Goal: Task Accomplishment & Management: Complete application form

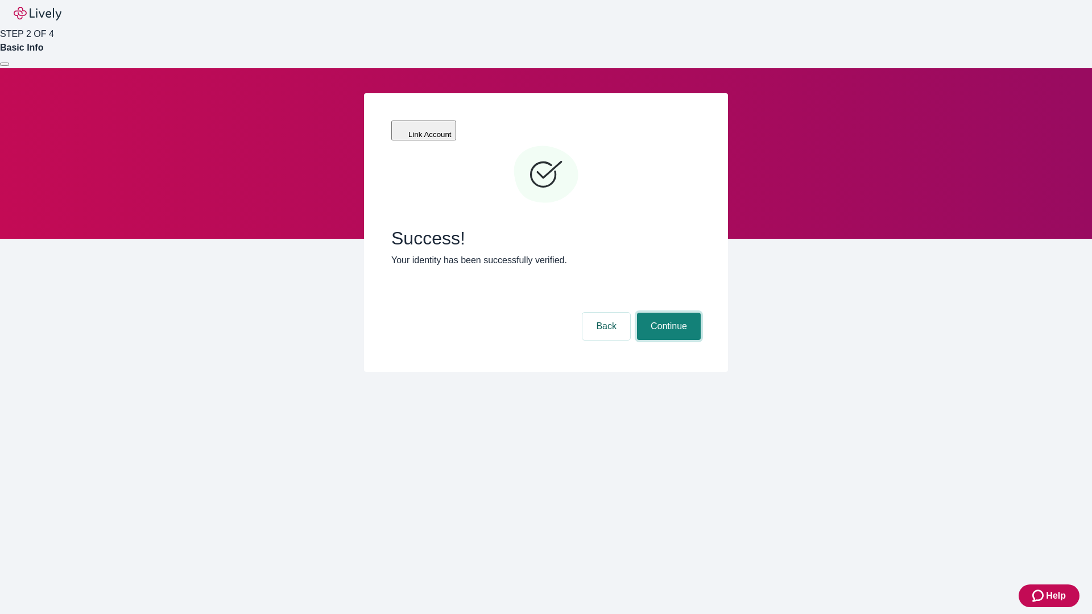
click at [667, 313] on button "Continue" at bounding box center [669, 326] width 64 height 27
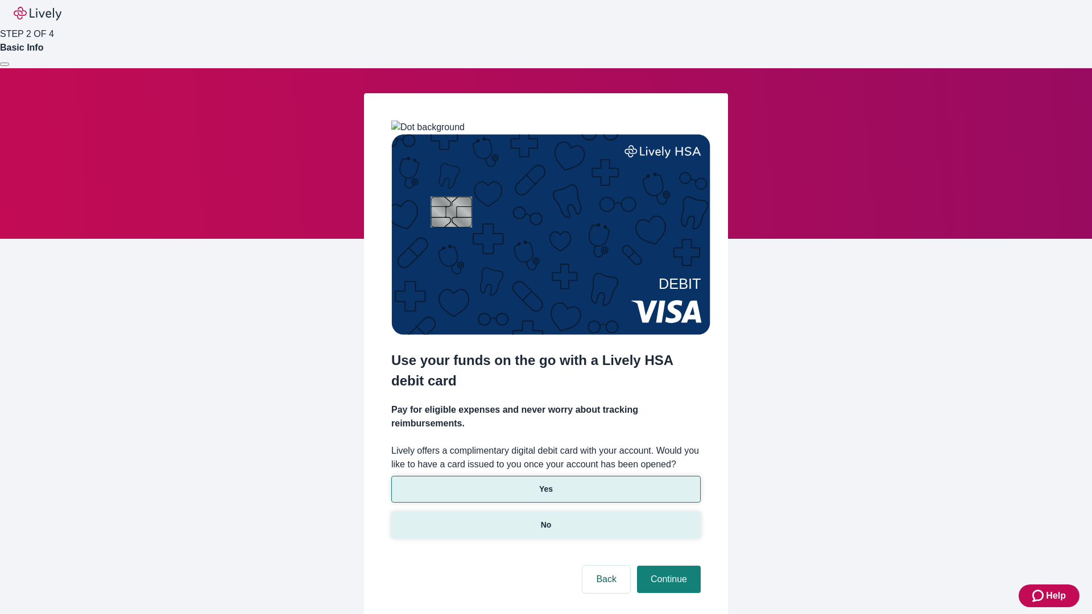
click at [545, 519] on p "No" at bounding box center [546, 525] width 11 height 12
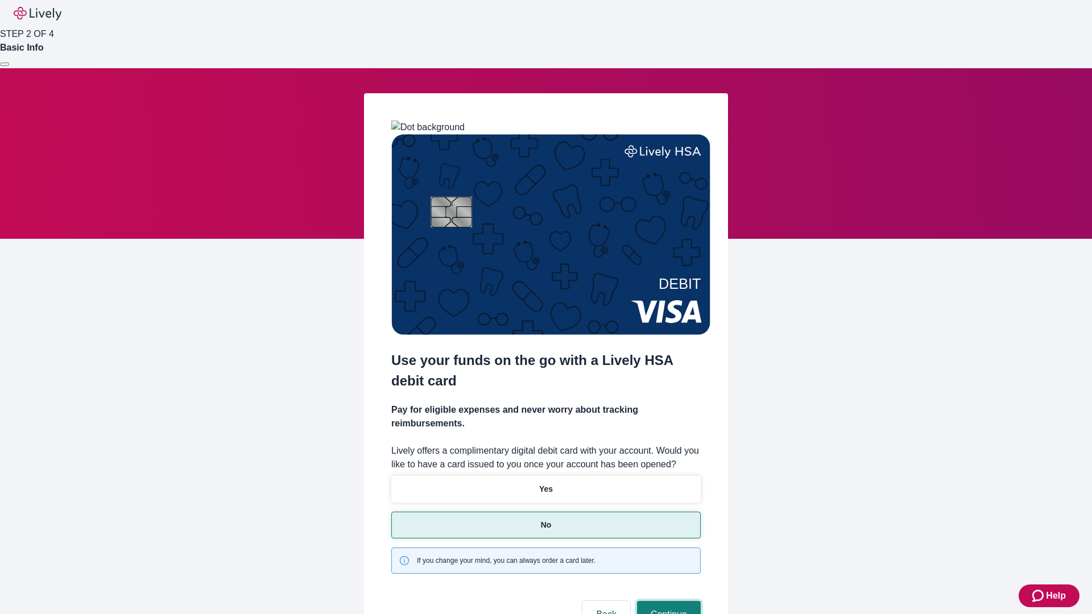
click at [667, 601] on button "Continue" at bounding box center [669, 614] width 64 height 27
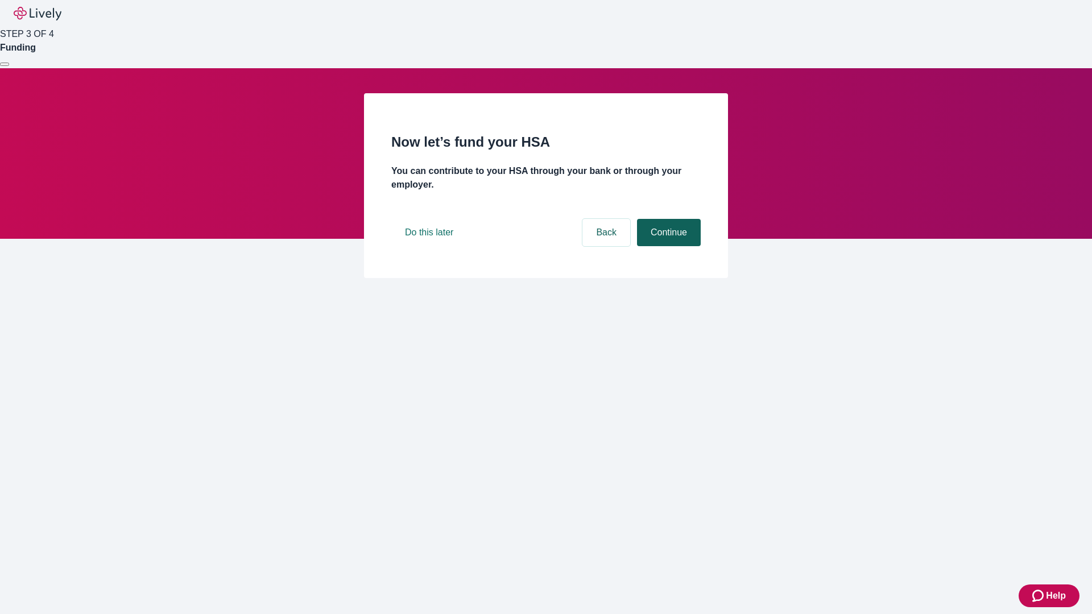
click at [667, 246] on button "Continue" at bounding box center [669, 232] width 64 height 27
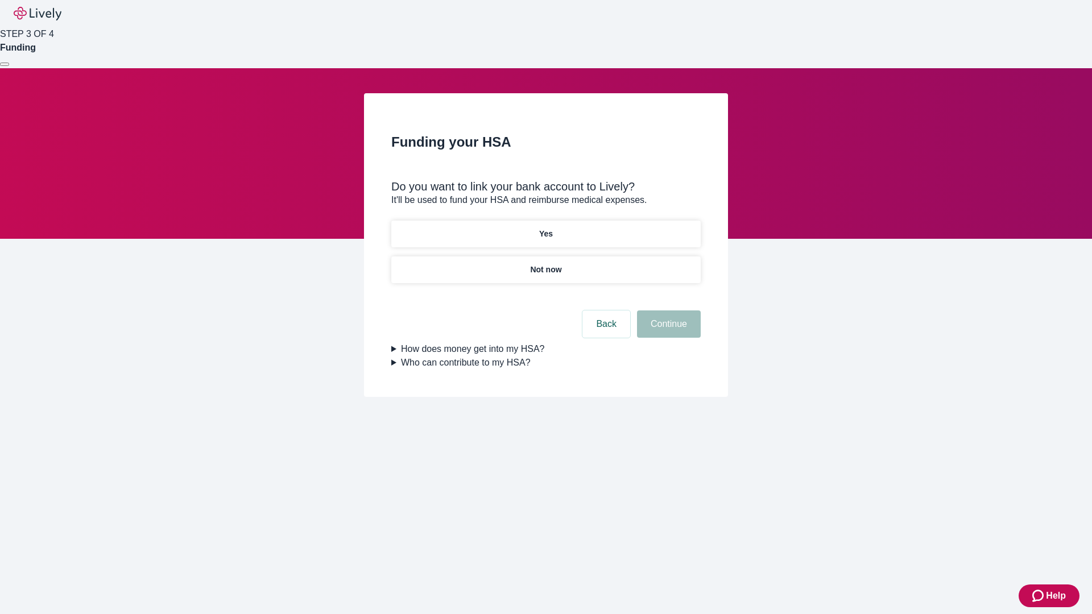
click at [545, 228] on p "Yes" at bounding box center [546, 234] width 14 height 12
click at [667, 311] on button "Continue" at bounding box center [669, 324] width 64 height 27
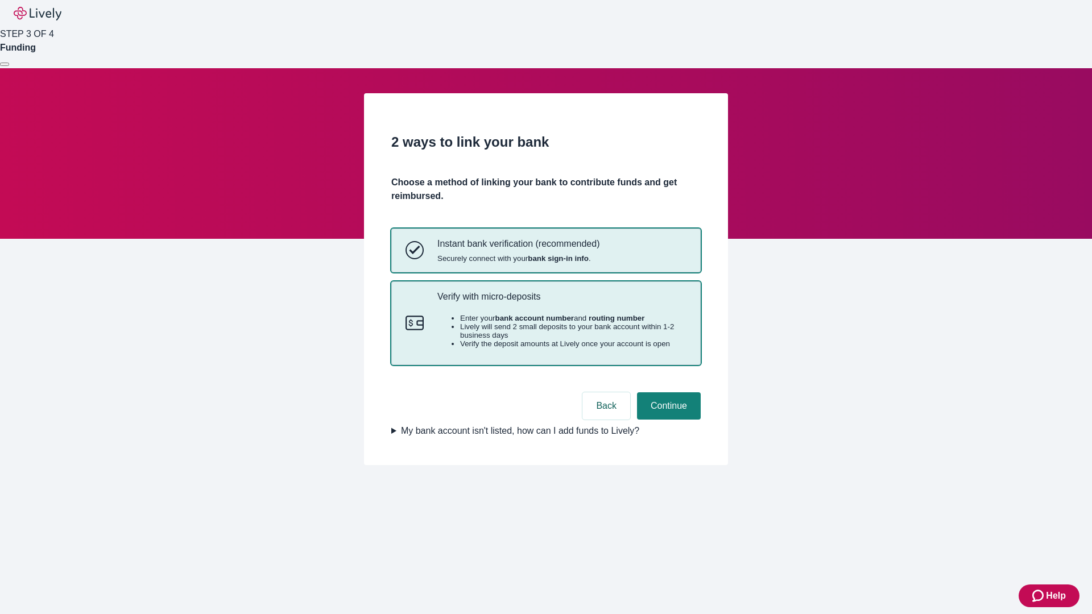
click at [561, 302] on p "Verify with micro-deposits" at bounding box center [561, 296] width 249 height 11
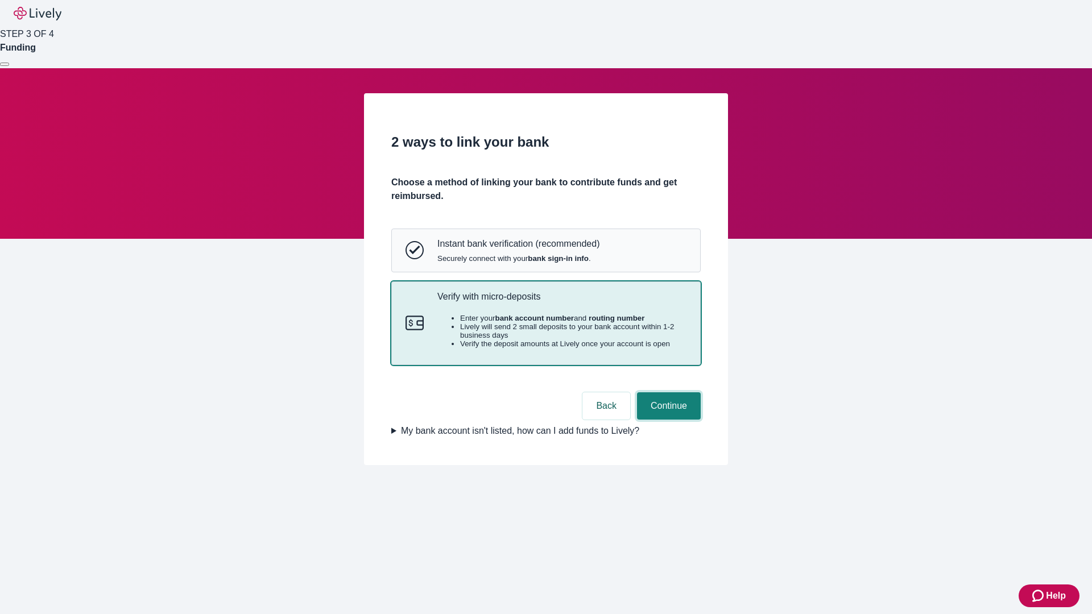
click at [667, 420] on button "Continue" at bounding box center [669, 405] width 64 height 27
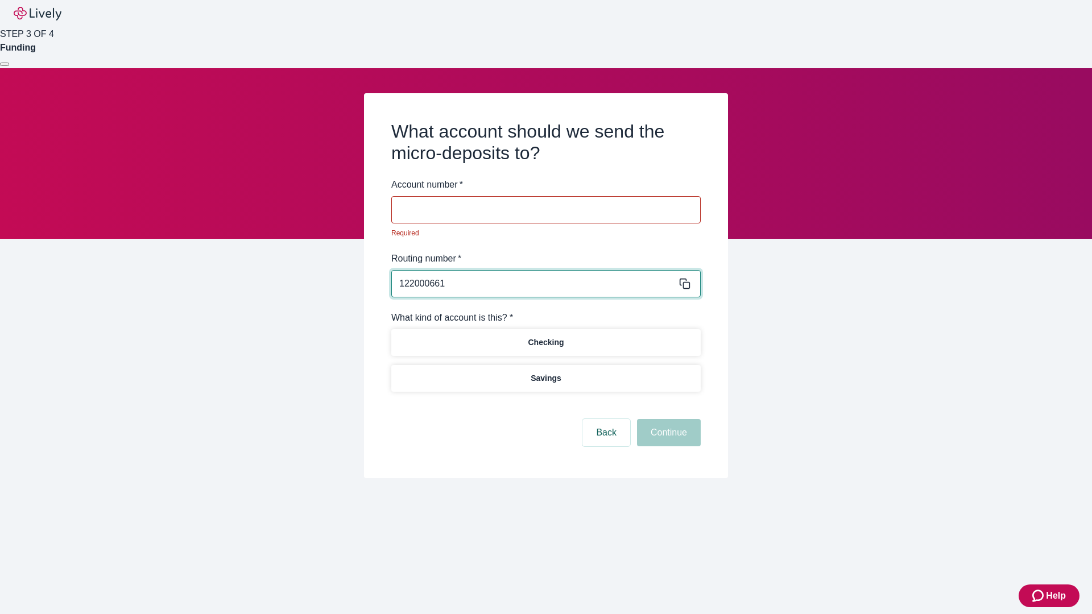
type input "122000661"
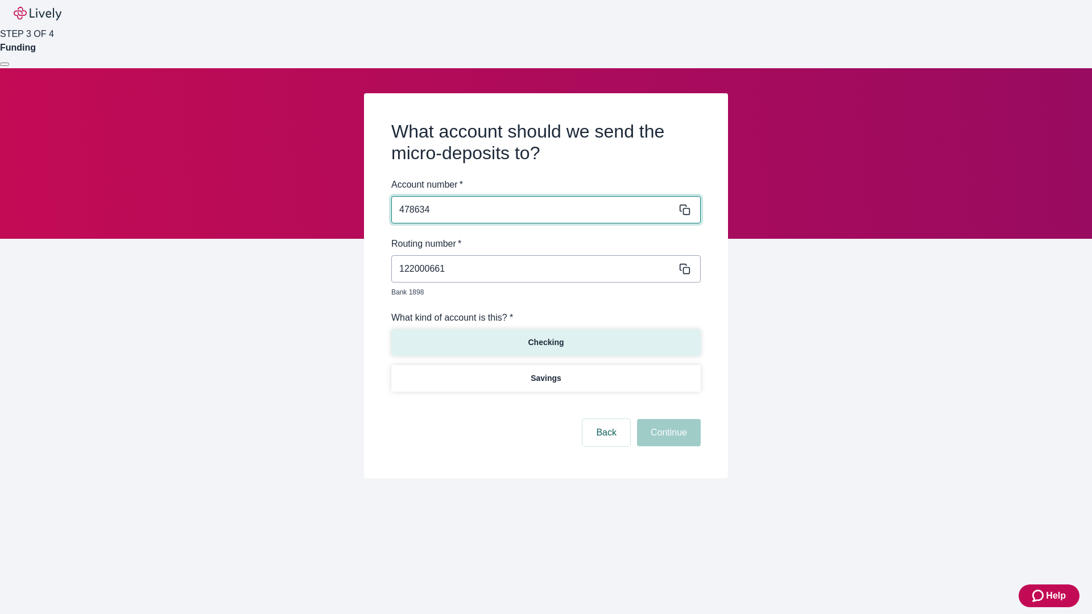
type input "478634"
click at [545, 337] on p "Checking" at bounding box center [546, 343] width 36 height 12
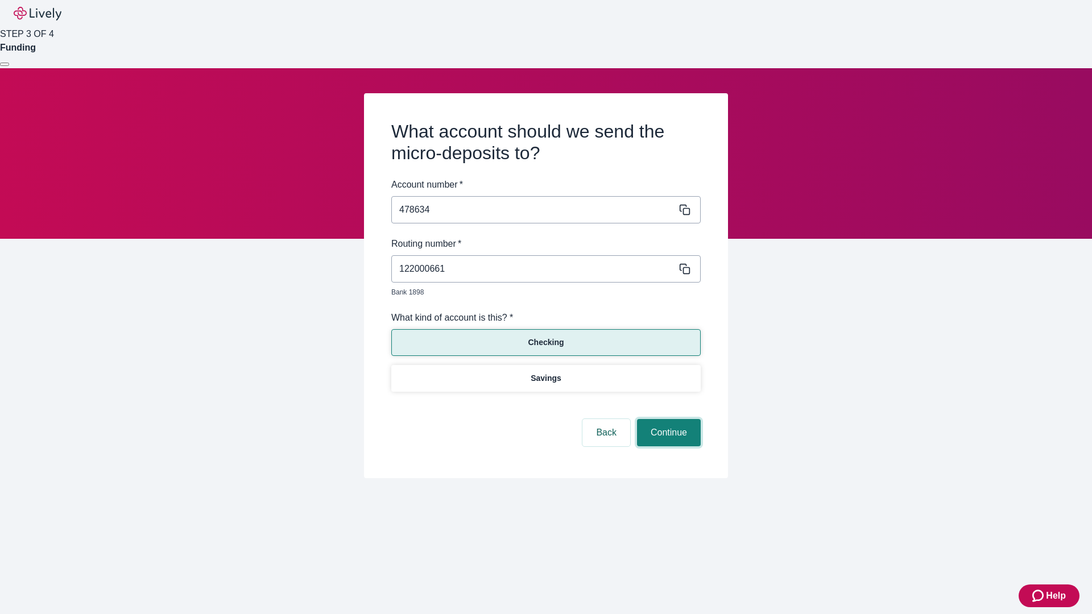
click at [667, 420] on button "Continue" at bounding box center [669, 432] width 64 height 27
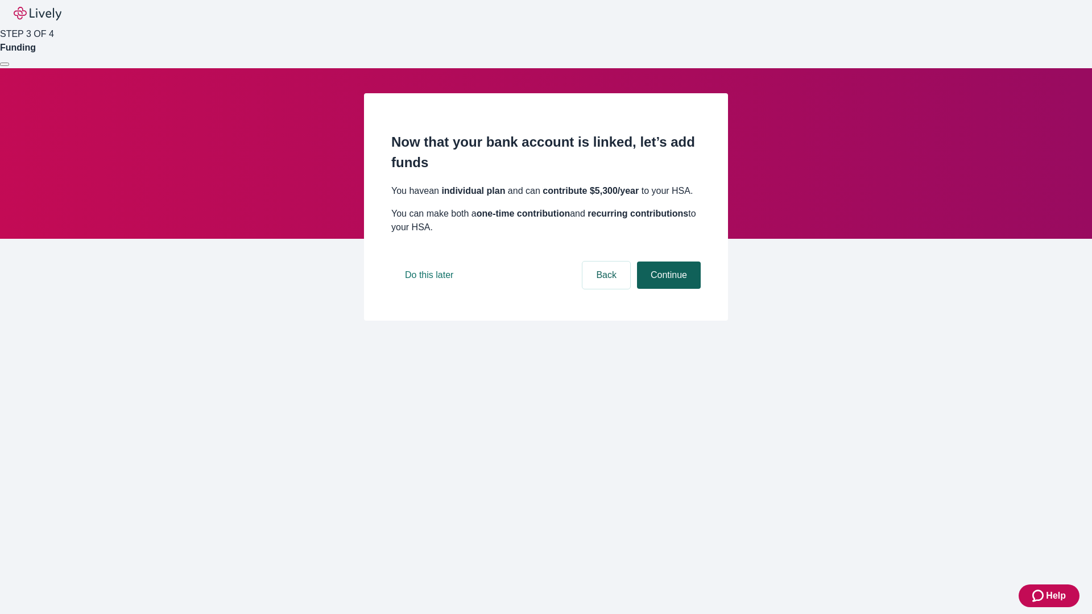
click at [667, 289] on button "Continue" at bounding box center [669, 275] width 64 height 27
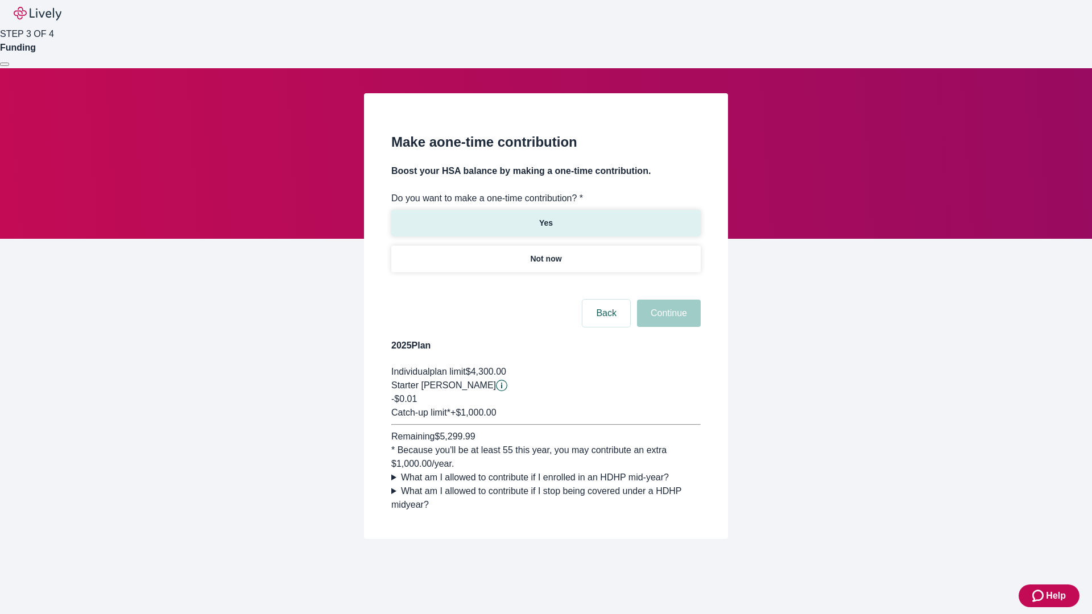
click at [545, 217] on p "Yes" at bounding box center [546, 223] width 14 height 12
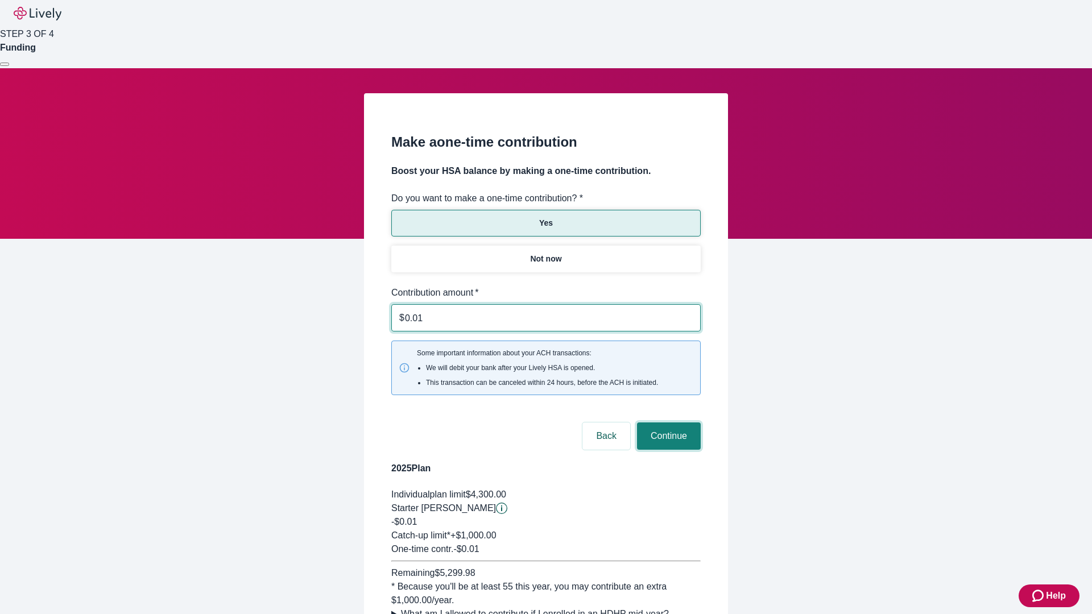
click at [667, 423] on button "Continue" at bounding box center [669, 436] width 64 height 27
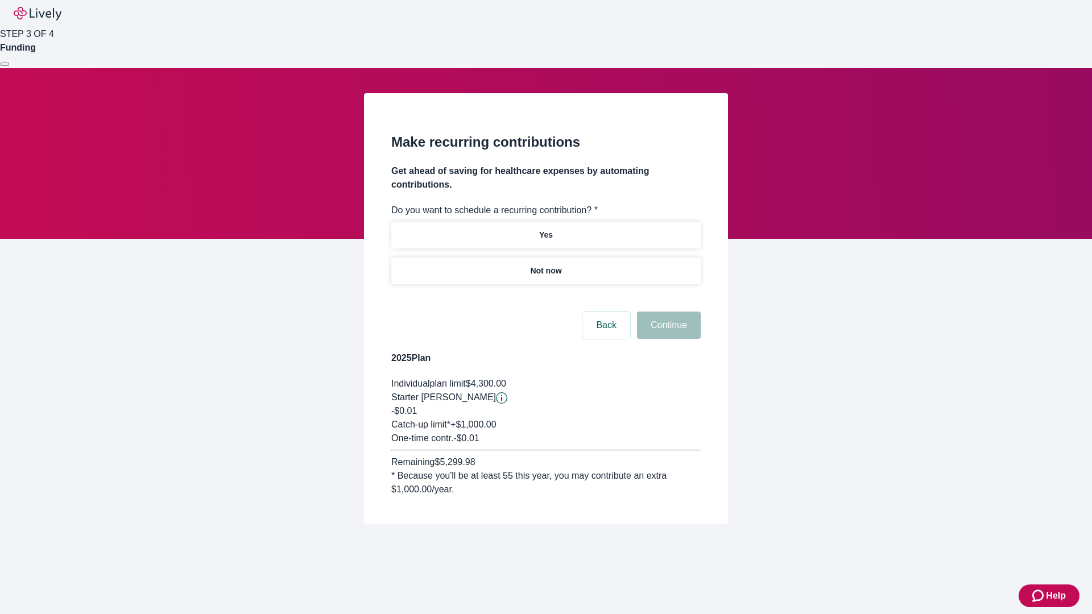
click at [545, 265] on p "Not now" at bounding box center [545, 271] width 31 height 12
click at [667, 312] on button "Continue" at bounding box center [669, 325] width 64 height 27
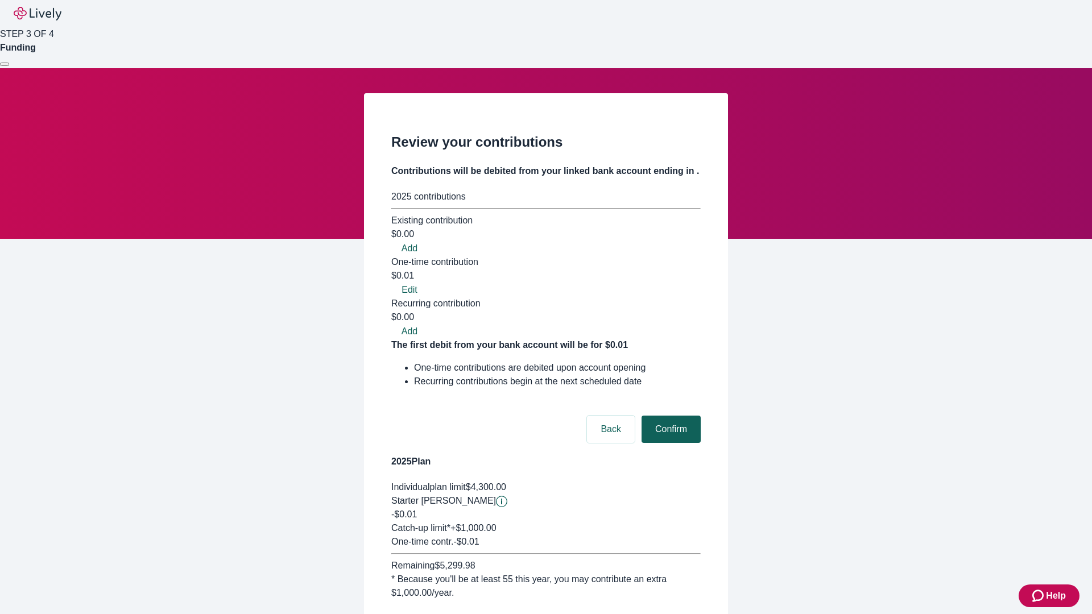
click at [669, 416] on button "Confirm" at bounding box center [671, 429] width 59 height 27
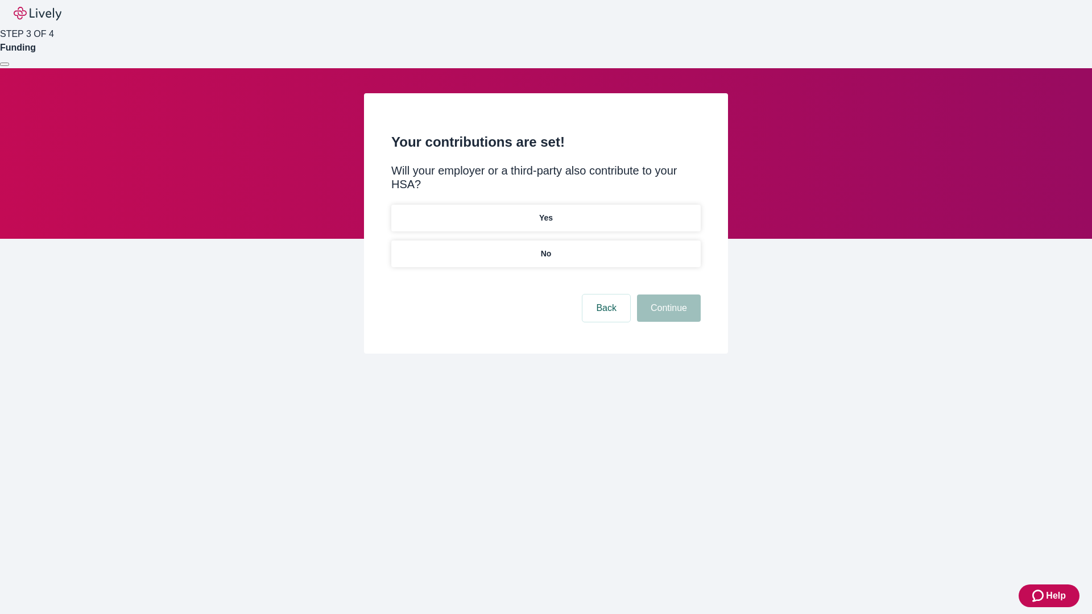
click at [545, 248] on p "No" at bounding box center [546, 254] width 11 height 12
click at [667, 295] on button "Continue" at bounding box center [669, 308] width 64 height 27
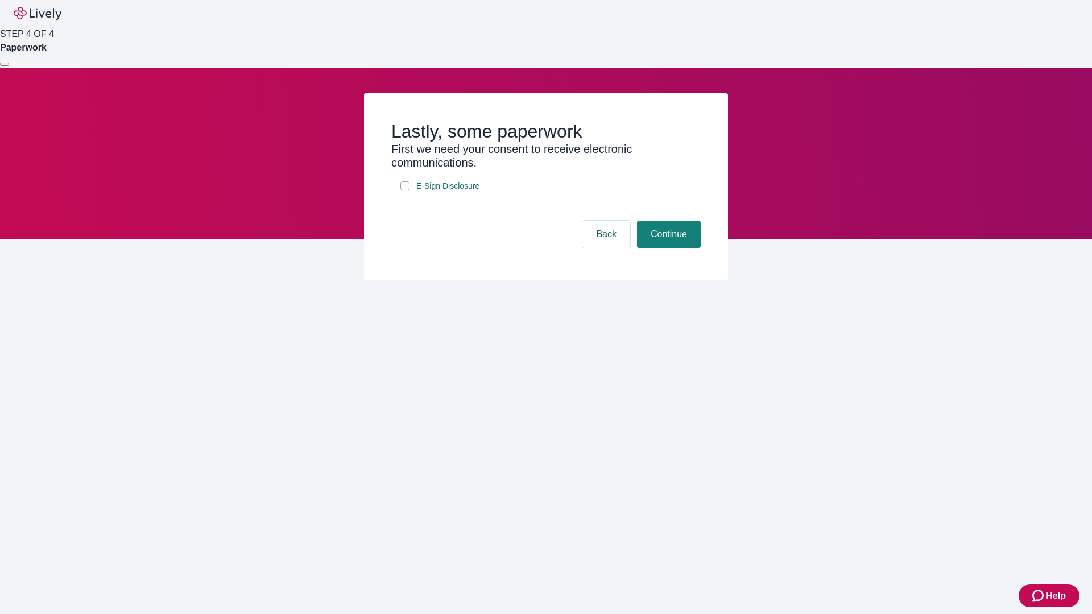
click at [405, 191] on input "E-Sign Disclosure" at bounding box center [404, 185] width 9 height 9
checkbox input "true"
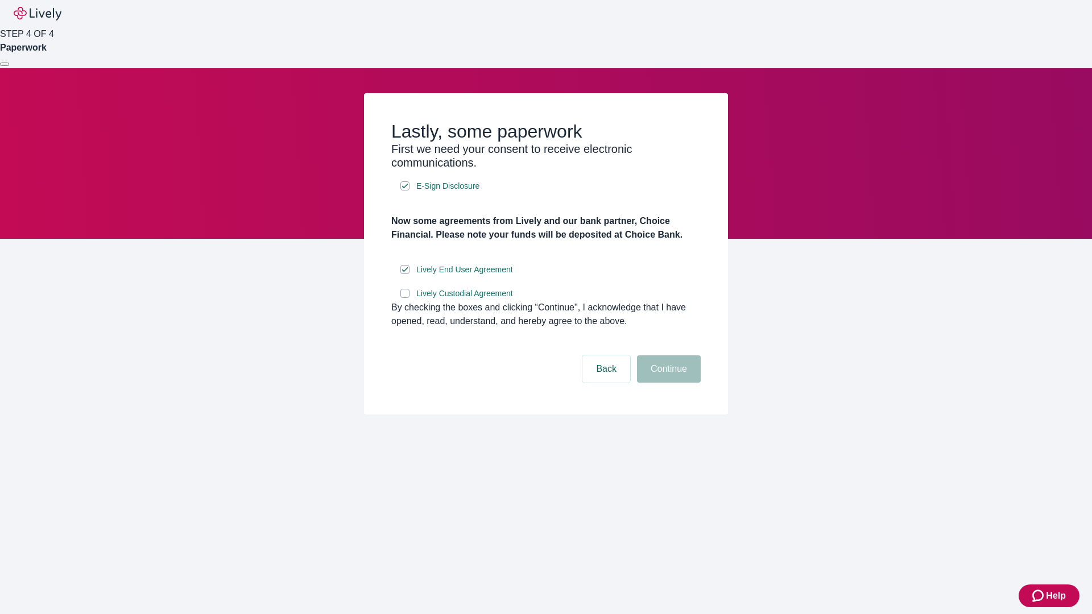
click at [405, 298] on input "Lively Custodial Agreement" at bounding box center [404, 293] width 9 height 9
checkbox input "true"
click at [667, 383] on button "Continue" at bounding box center [669, 368] width 64 height 27
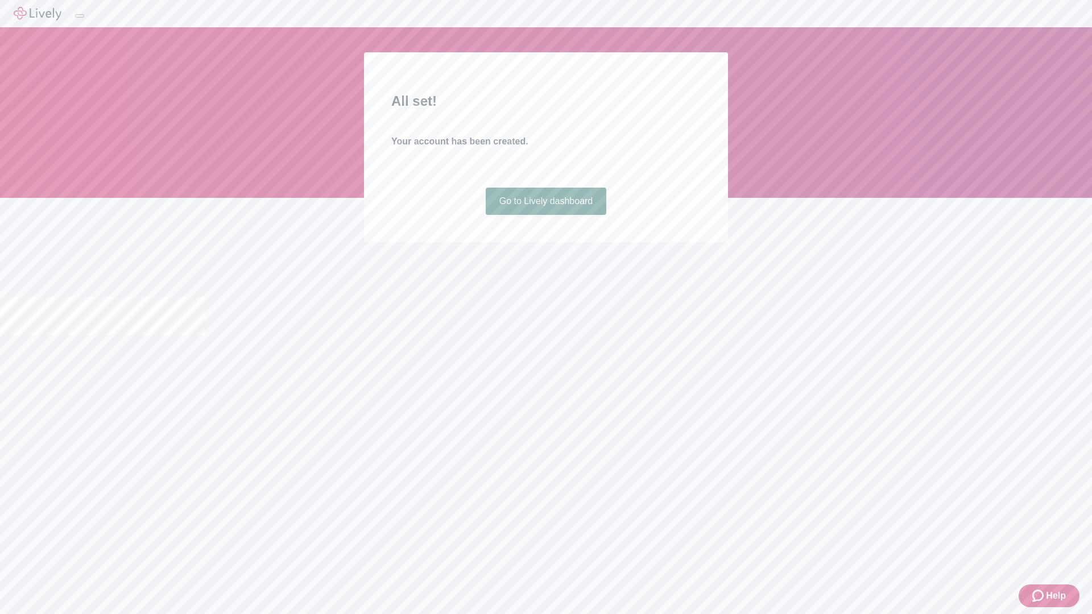
click at [545, 215] on link "Go to Lively dashboard" at bounding box center [546, 201] width 121 height 27
